Goal: Contribute content: Add original content to the website for others to see

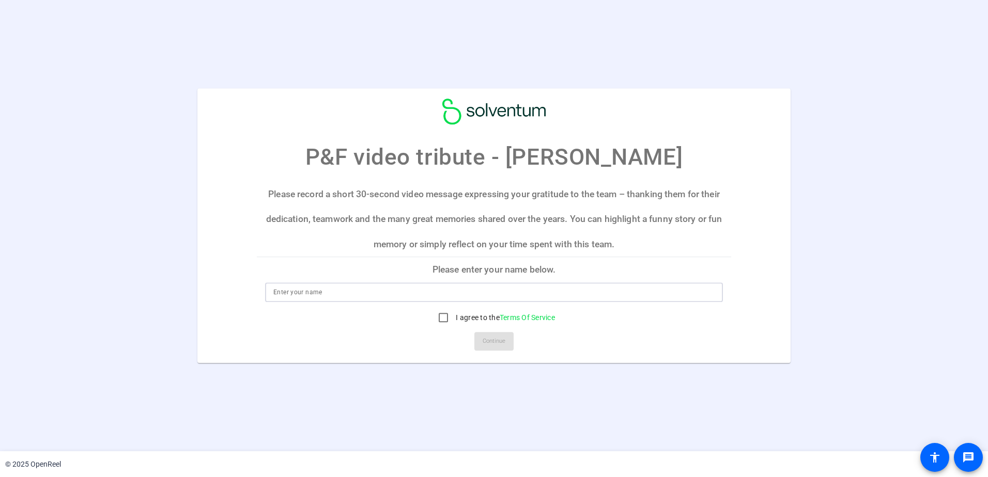
click at [298, 295] on input at bounding box center [493, 292] width 441 height 12
type input "Neil Breckon"
click at [443, 316] on input "I agree to the Terms Of Service" at bounding box center [443, 317] width 21 height 21
checkbox input "true"
click at [487, 342] on span "Continue" at bounding box center [494, 342] width 23 height 16
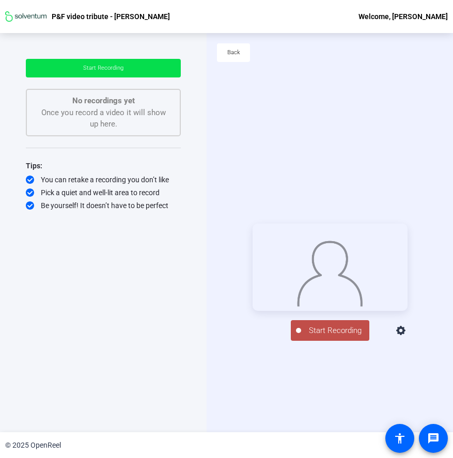
click at [333, 337] on span "Start Recording" at bounding box center [335, 331] width 68 height 12
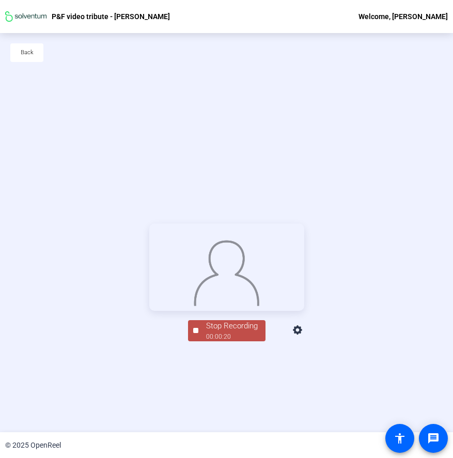
click at [228, 342] on div "00:00:20" at bounding box center [232, 336] width 52 height 9
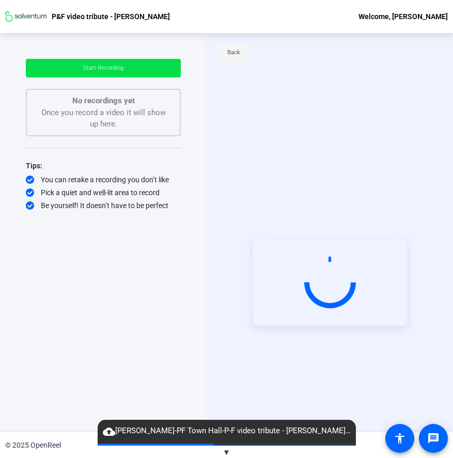
click at [232, 53] on span "Back" at bounding box center [233, 53] width 13 height 16
click at [226, 451] on span "▼" at bounding box center [227, 452] width 8 height 9
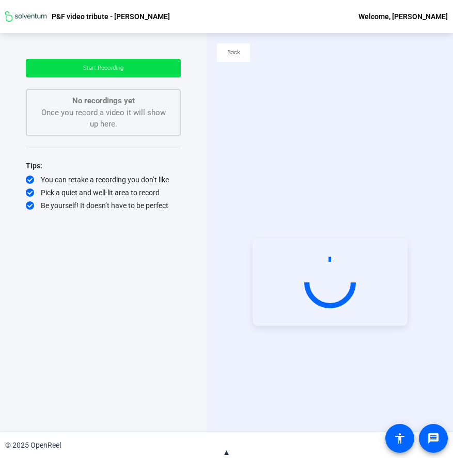
click at [226, 453] on span "▲" at bounding box center [227, 452] width 8 height 9
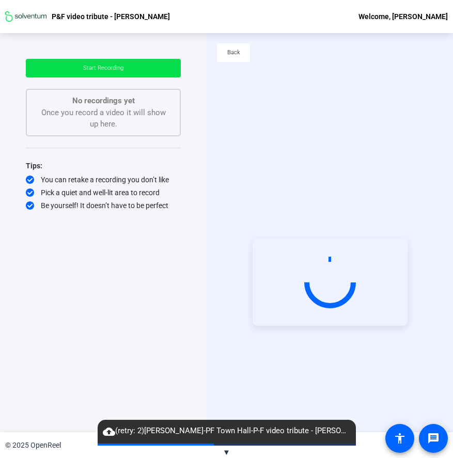
drag, startPoint x: 293, startPoint y: 430, endPoint x: 105, endPoint y: 337, distance: 210.0
click at [104, 338] on div "Start Recording No recordings yet Once you record a video it will show up here.…" at bounding box center [103, 224] width 155 height 331
click at [235, 53] on span "Back" at bounding box center [233, 53] width 13 height 16
click at [103, 66] on span "Start Recording" at bounding box center [103, 68] width 40 height 7
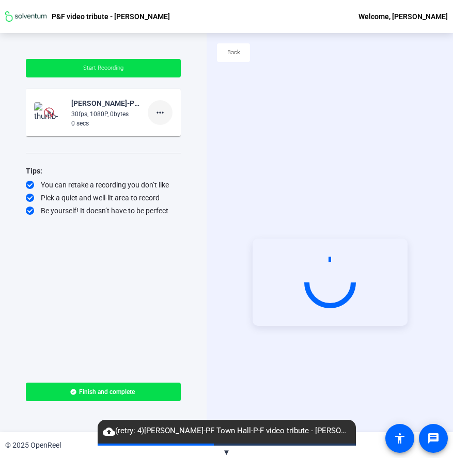
click at [162, 110] on mat-icon "more_horiz" at bounding box center [160, 112] width 12 height 12
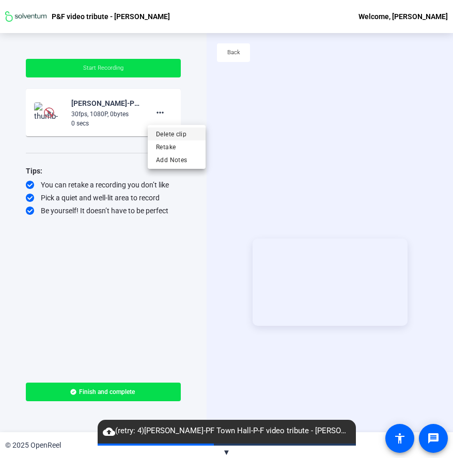
click at [166, 133] on span "Delete clip" at bounding box center [176, 134] width 41 height 12
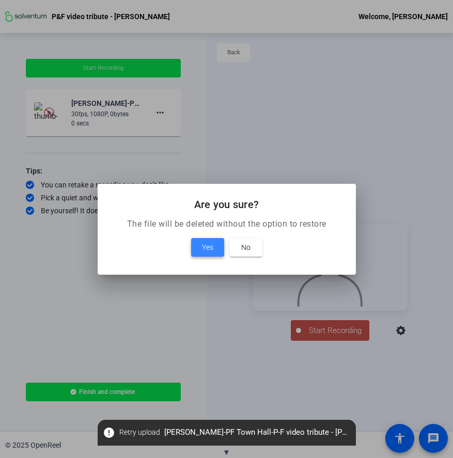
click at [204, 249] on span "Yes" at bounding box center [207, 247] width 11 height 12
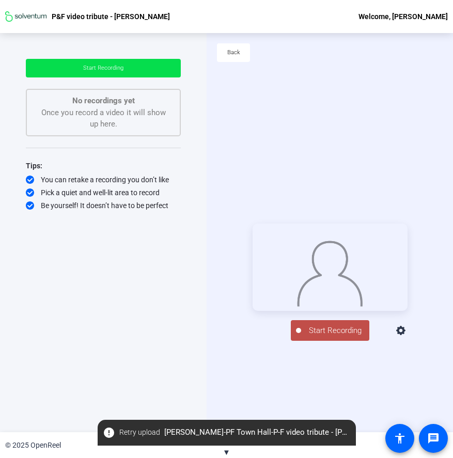
click at [323, 337] on span "Start Recording" at bounding box center [335, 331] width 68 height 12
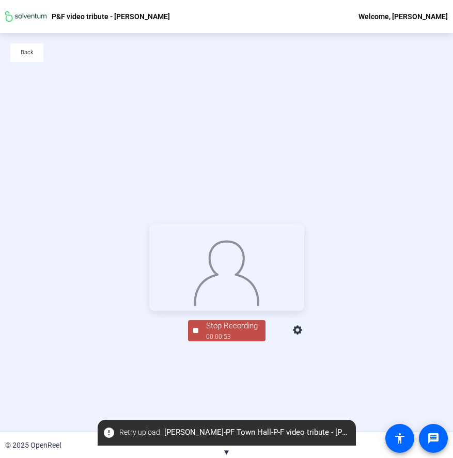
click at [228, 332] on div "Stop Recording" at bounding box center [232, 326] width 52 height 12
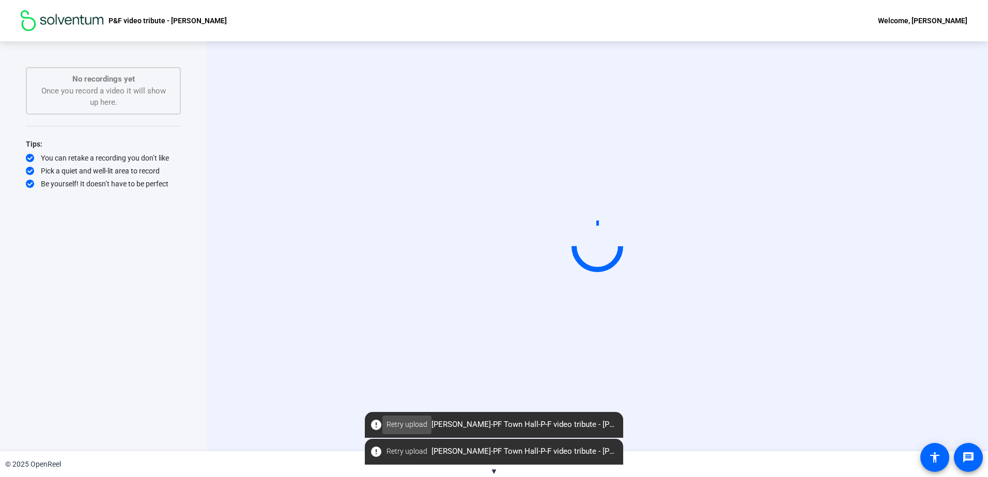
click at [407, 424] on span "Retry upload" at bounding box center [406, 425] width 41 height 11
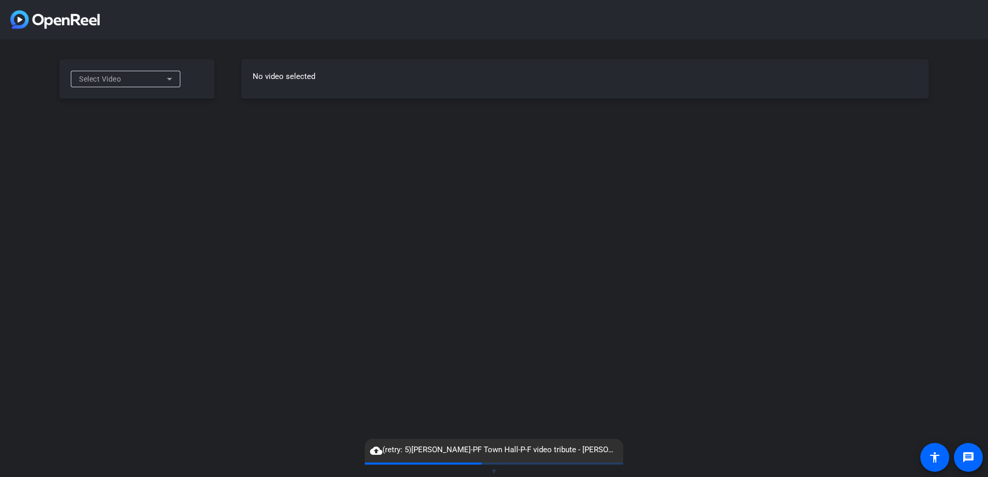
click at [171, 82] on icon at bounding box center [169, 79] width 12 height 12
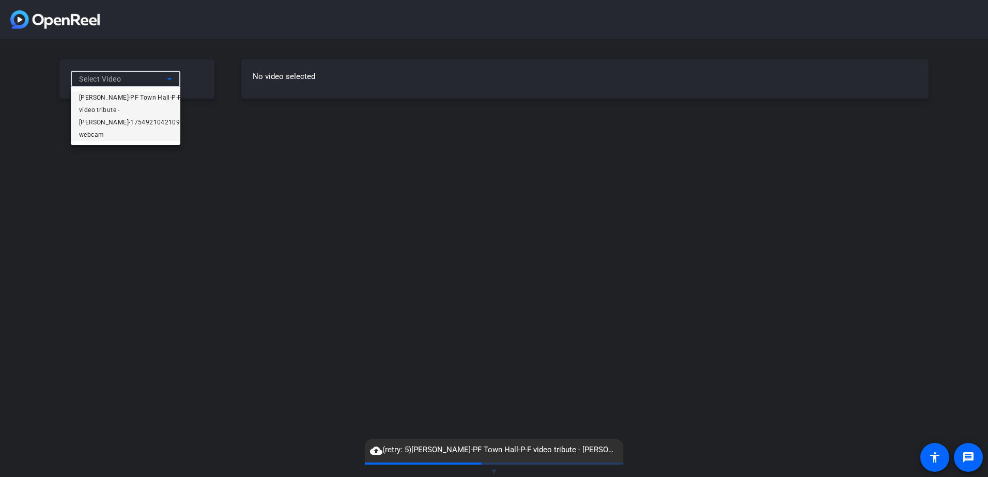
click at [133, 98] on span "[PERSON_NAME]-PF Town Hall-P-F video tribute - [PERSON_NAME]-1754921042109-webc…" at bounding box center [130, 116] width 103 height 50
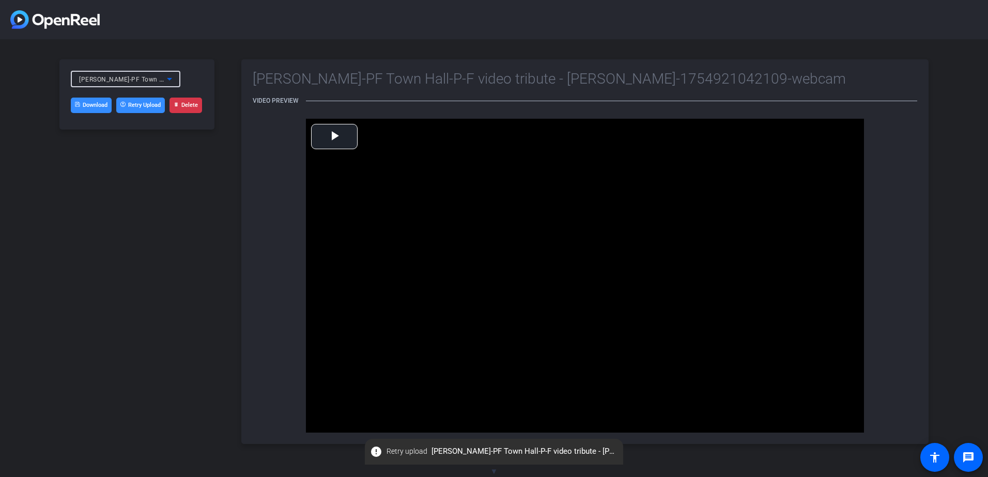
click at [87, 104] on link "Download" at bounding box center [91, 106] width 41 height 16
